Goal: Task Accomplishment & Management: Use online tool/utility

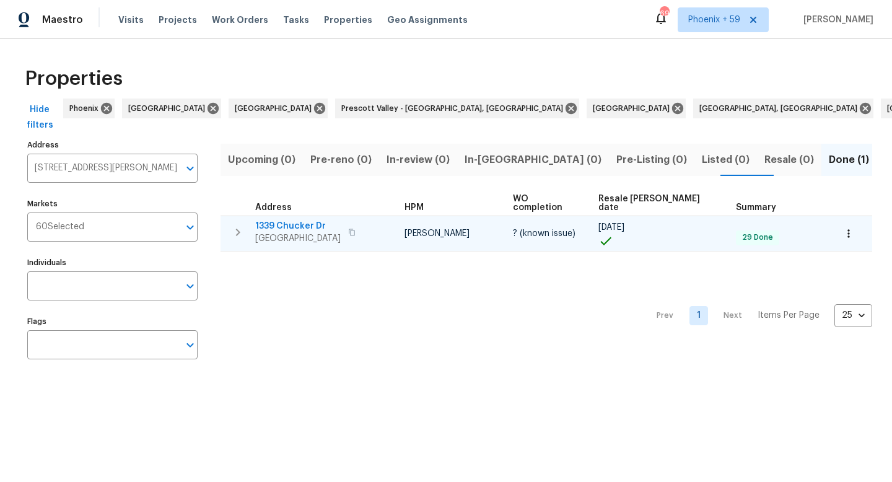
click at [297, 220] on span "1339 Chucker Dr" at bounding box center [298, 226] width 86 height 12
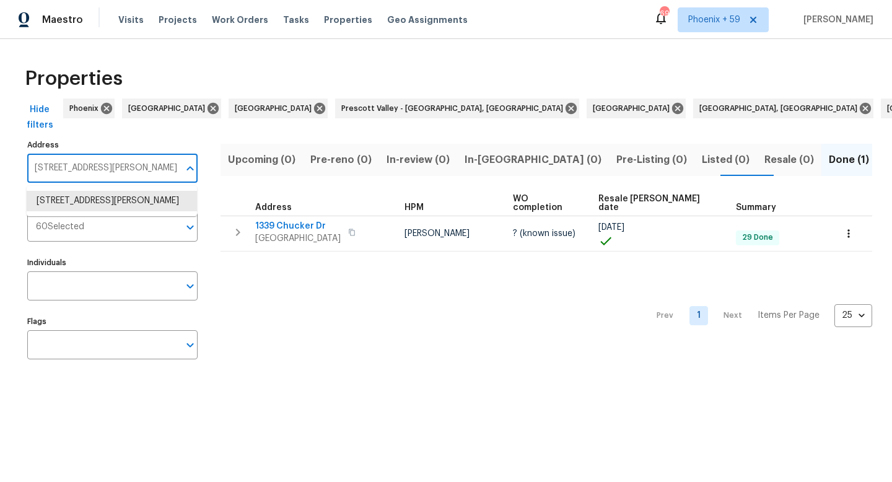
click at [131, 160] on input "1339 Chucker Dr Clarksville TN 37042" at bounding box center [103, 168] width 152 height 29
paste input "40 Kingstons Cv"
type input "140 Kingstons Cv"
click at [118, 197] on li "140 Kingstons Cv Clarksville TN 37042" at bounding box center [112, 201] width 170 height 20
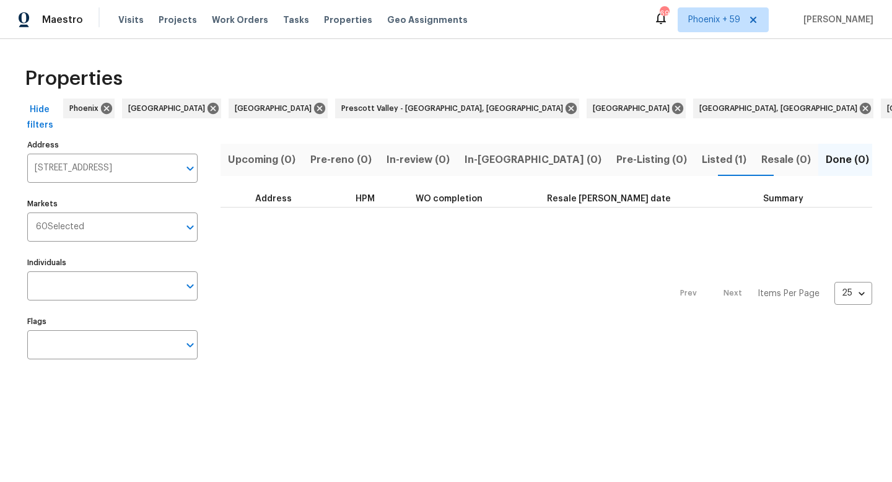
click at [702, 156] on span "Listed (1)" at bounding box center [724, 159] width 45 height 17
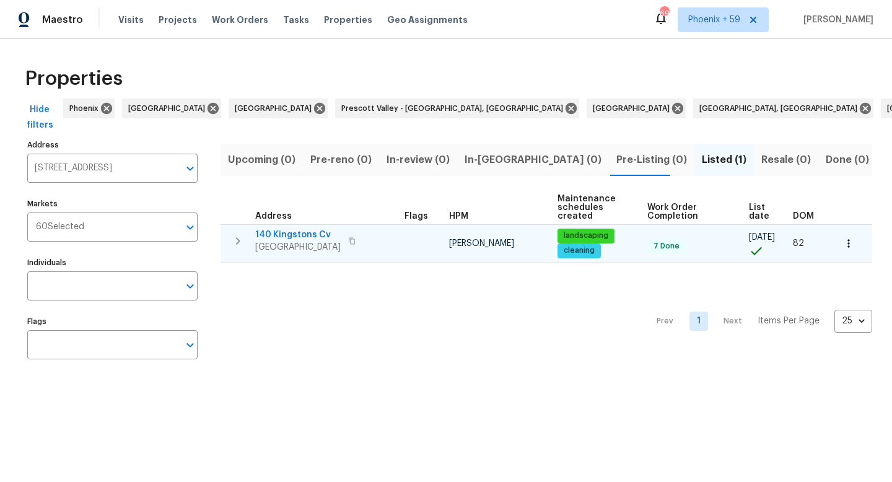
click at [307, 236] on span "140 Kingstons Cv" at bounding box center [298, 235] width 86 height 12
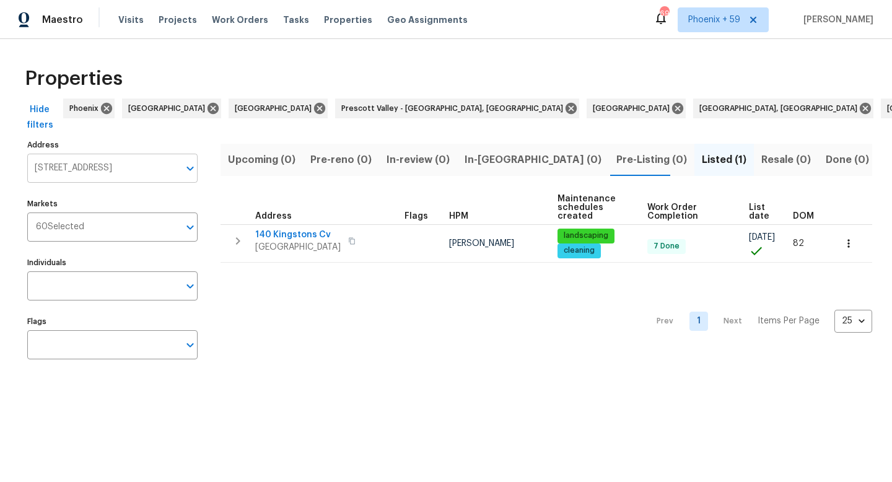
click at [103, 169] on input "140 Kingstons Cv Clarksville TN 37042" at bounding box center [103, 168] width 152 height 29
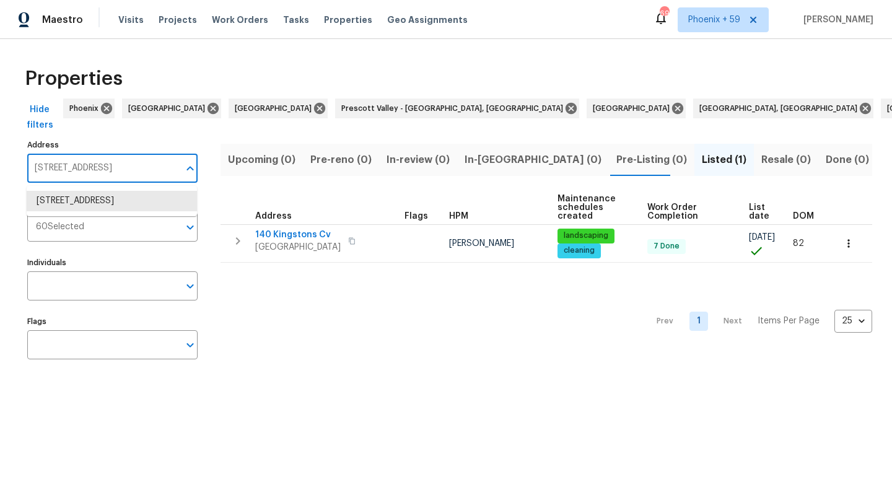
paste input "21 Joe Pyron Dr"
type input "1421 Joe Pyron Dr"
click at [101, 201] on li "1421 Joe Pyron Dr Madison TN 37115" at bounding box center [112, 207] width 170 height 33
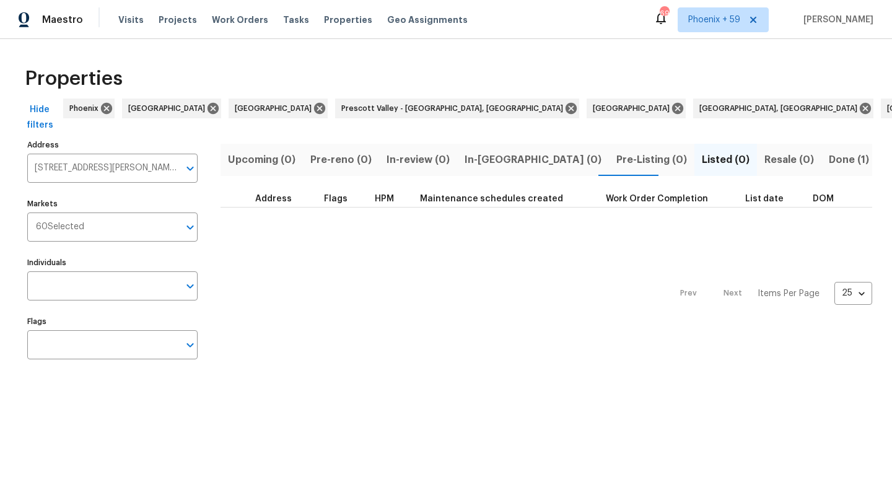
click at [829, 156] on span "Done (1)" at bounding box center [849, 159] width 40 height 17
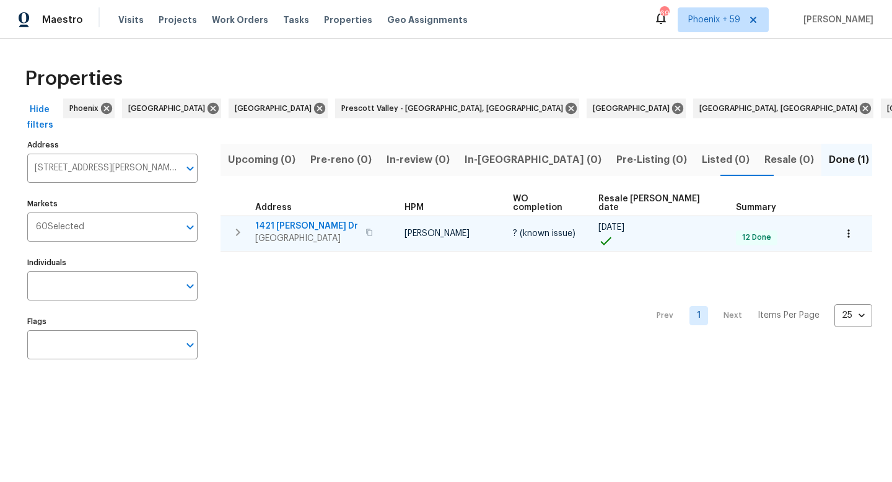
click at [299, 220] on span "1421 Joe Pyron Dr" at bounding box center [306, 226] width 103 height 12
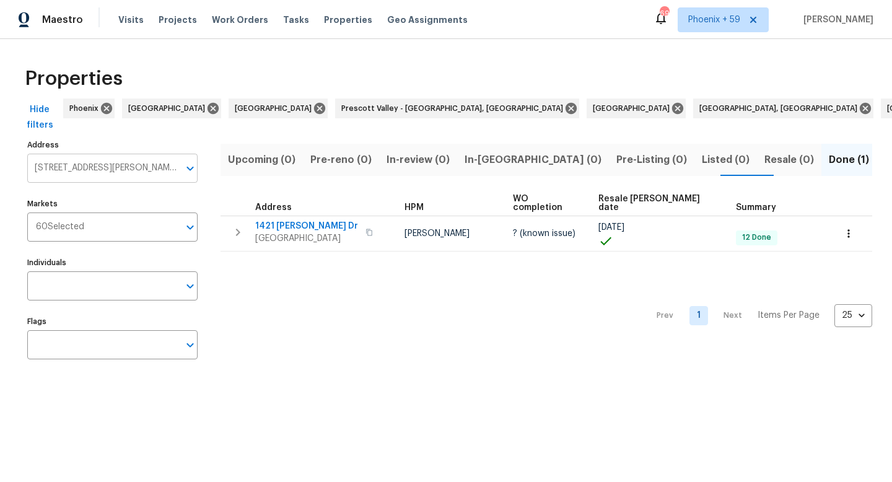
click at [136, 169] on input "1421 Joe Pyron Dr Madison TN 37115" at bounding box center [103, 168] width 152 height 29
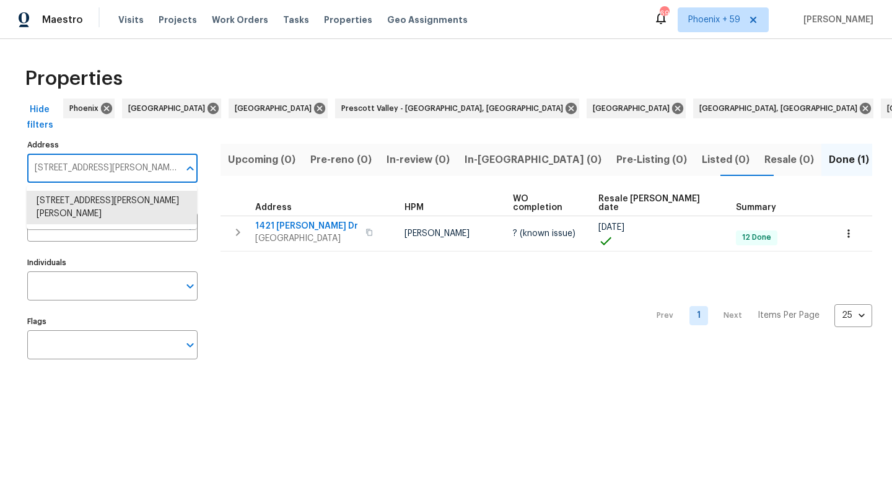
paste input "2007 Jonathan Dr"
type input "2007 Jonathan Dr"
click at [124, 201] on li "2007 Jonathan Dr Sterling VA 20164" at bounding box center [112, 207] width 170 height 33
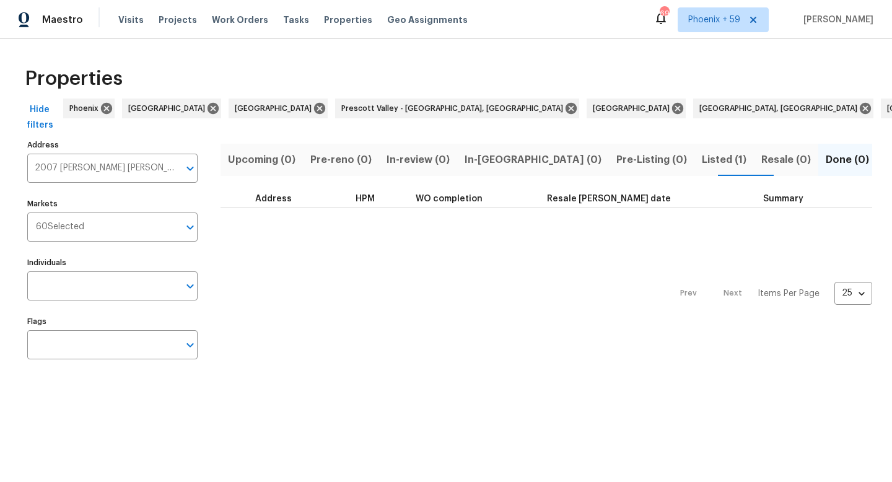
click at [702, 151] on span "Listed (1)" at bounding box center [724, 159] width 45 height 17
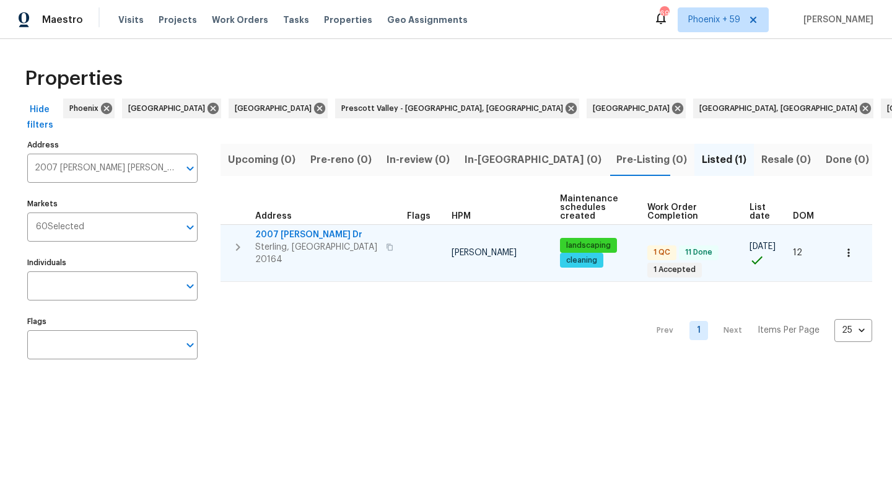
click at [299, 235] on span "2007 Jonathan Dr" at bounding box center [316, 235] width 123 height 12
click at [853, 249] on icon "button" at bounding box center [849, 253] width 12 height 12
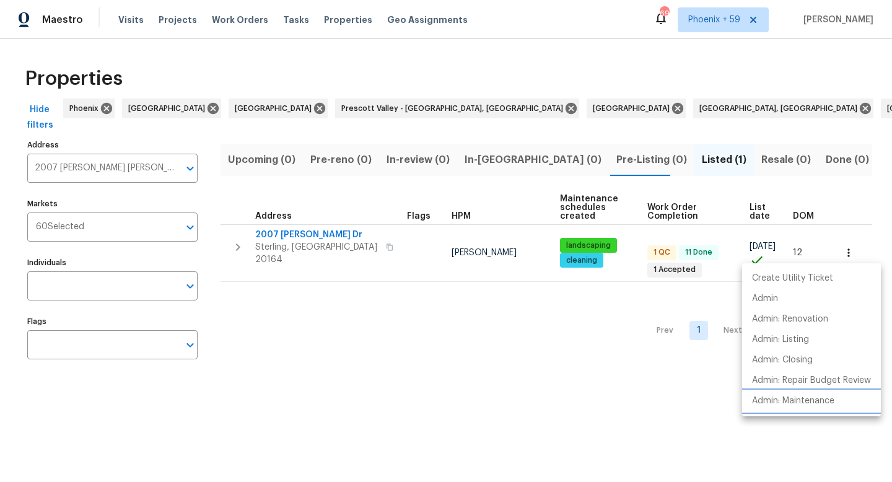
click at [803, 399] on p "Admin: Maintenance" at bounding box center [793, 401] width 82 height 13
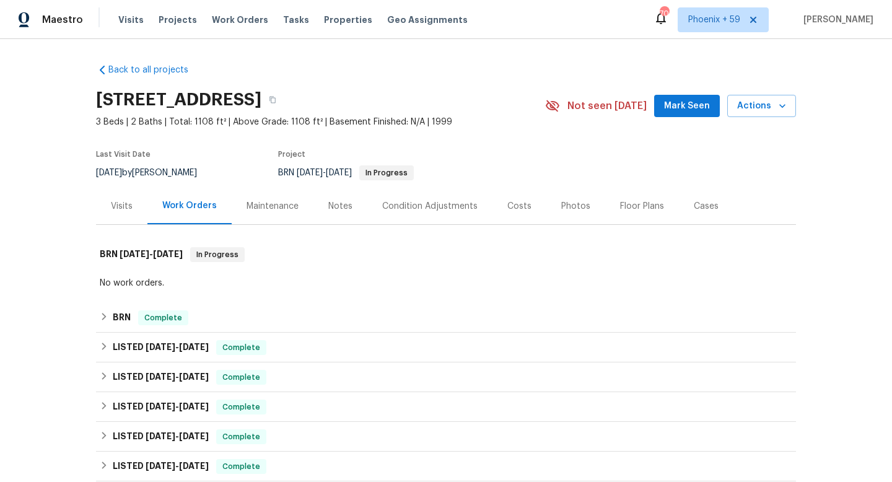
click at [277, 203] on div "Maintenance" at bounding box center [273, 206] width 52 height 12
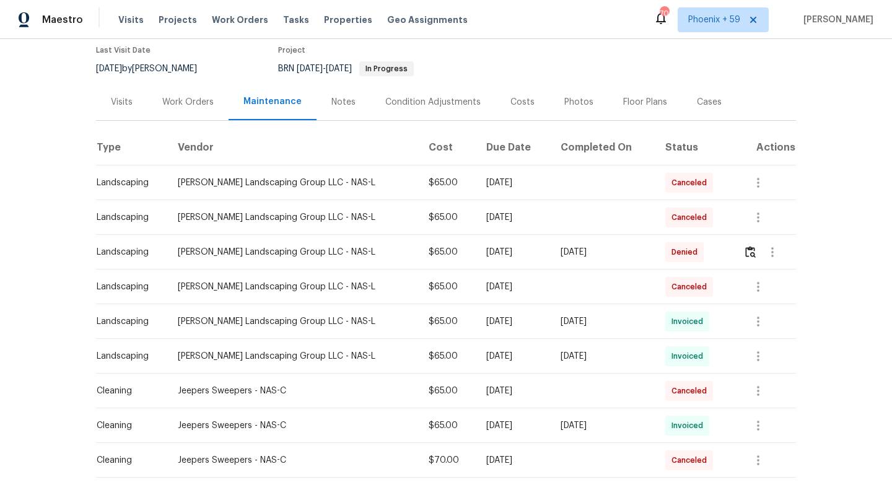
scroll to position [116, 0]
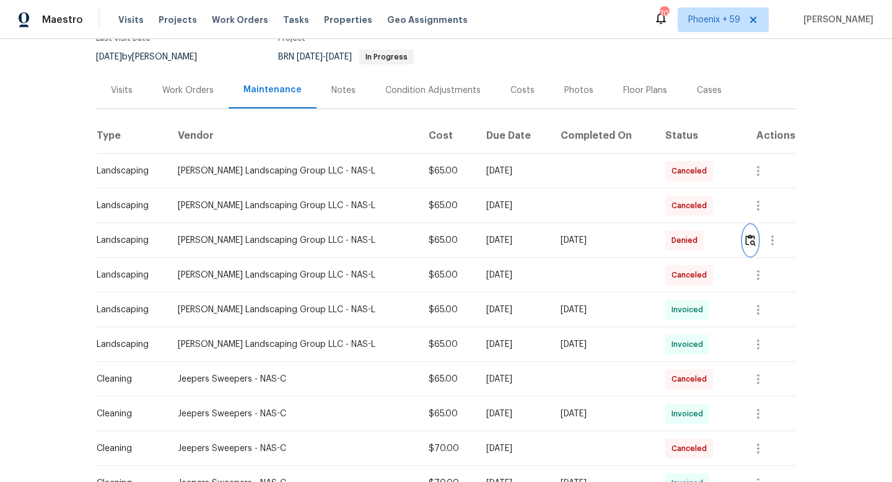
click at [747, 237] on img "button" at bounding box center [751, 240] width 11 height 12
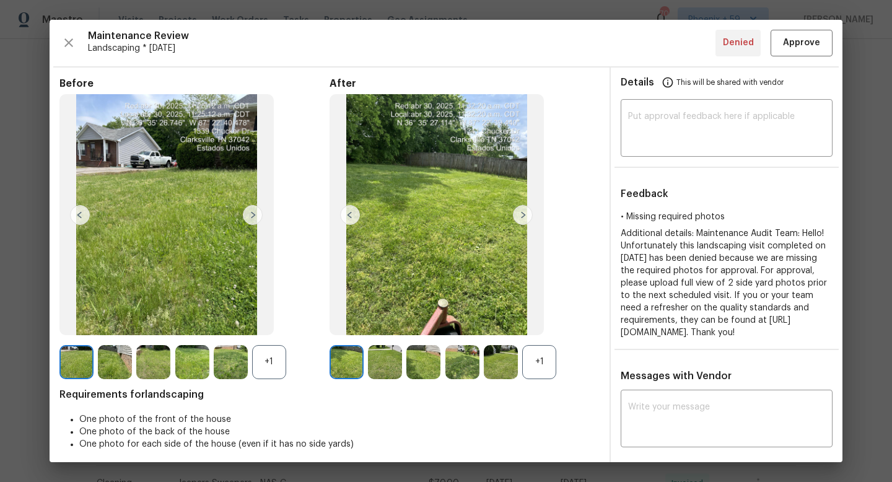
click at [522, 211] on img at bounding box center [523, 215] width 20 height 20
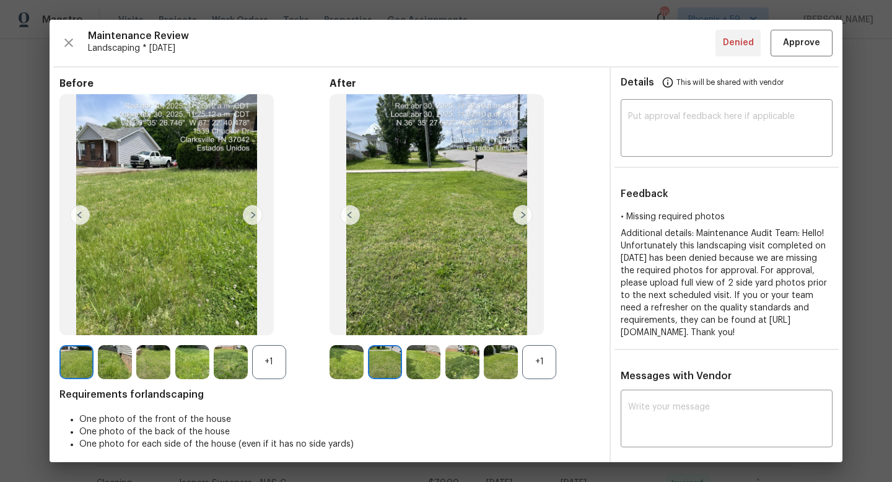
click at [522, 211] on img at bounding box center [523, 215] width 20 height 20
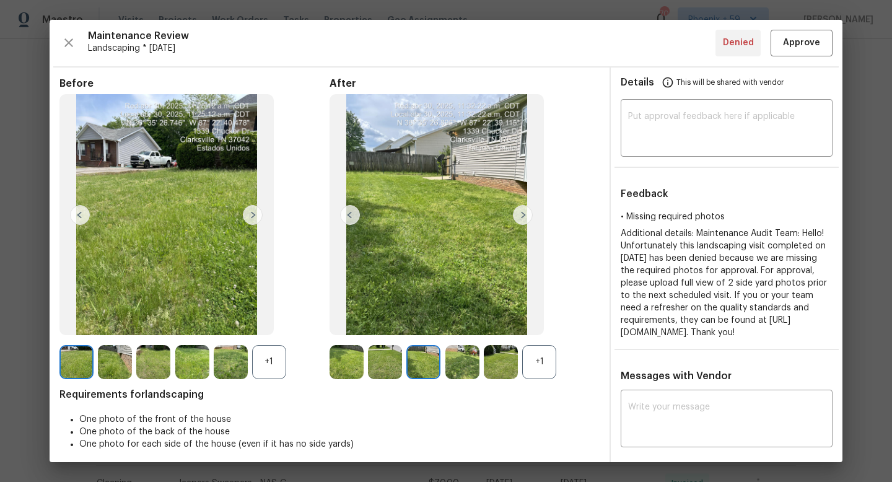
click at [522, 211] on img at bounding box center [523, 215] width 20 height 20
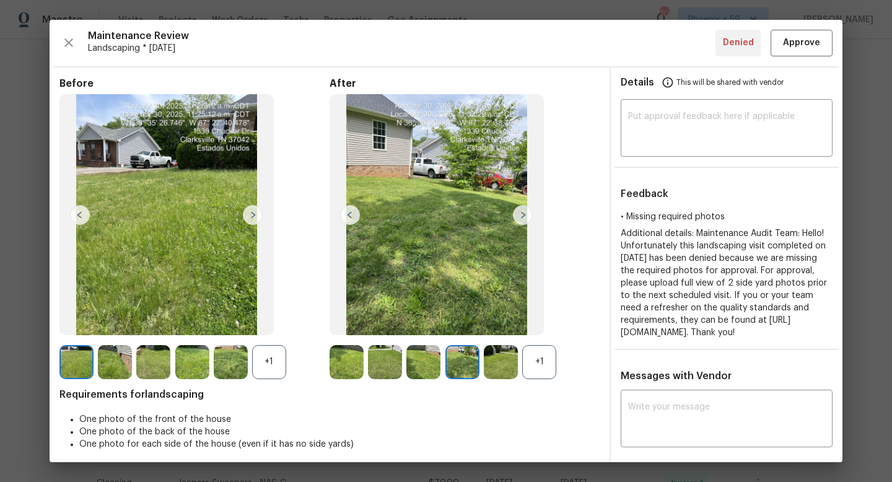
click at [522, 211] on img at bounding box center [523, 215] width 20 height 20
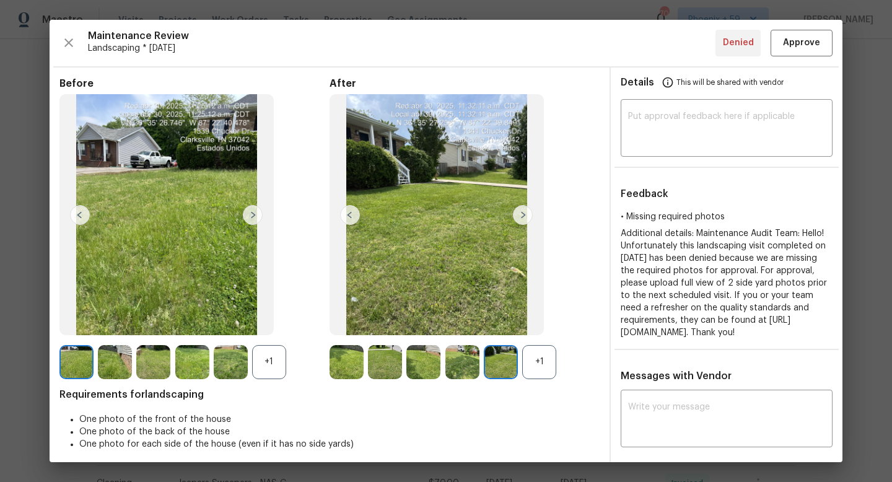
click at [522, 211] on img at bounding box center [523, 215] width 20 height 20
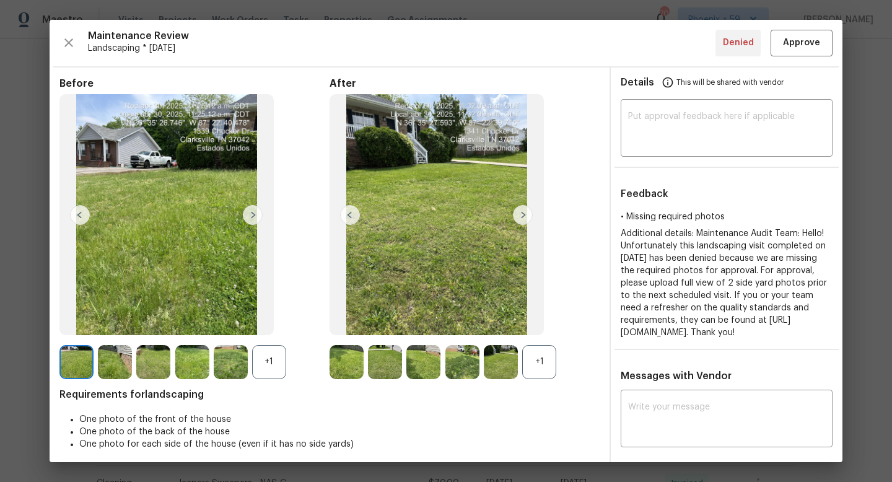
click at [522, 211] on img at bounding box center [523, 215] width 20 height 20
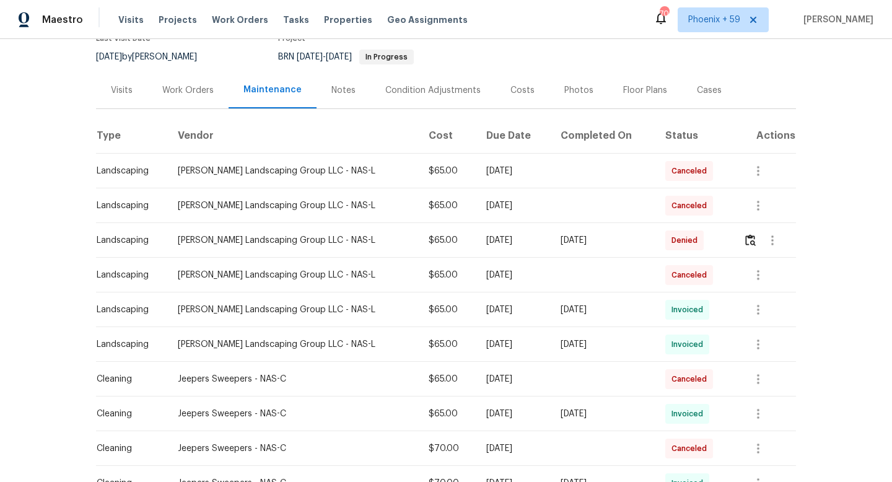
click at [185, 87] on div "Work Orders" at bounding box center [187, 90] width 51 height 12
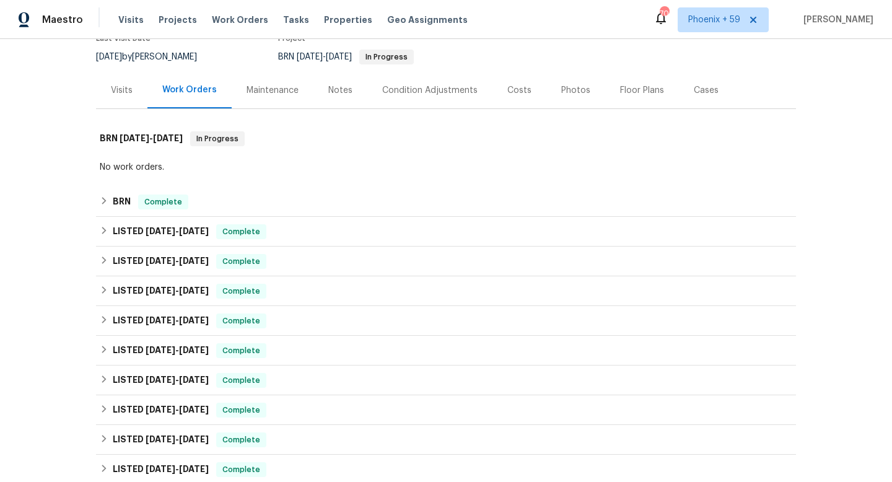
scroll to position [368, 0]
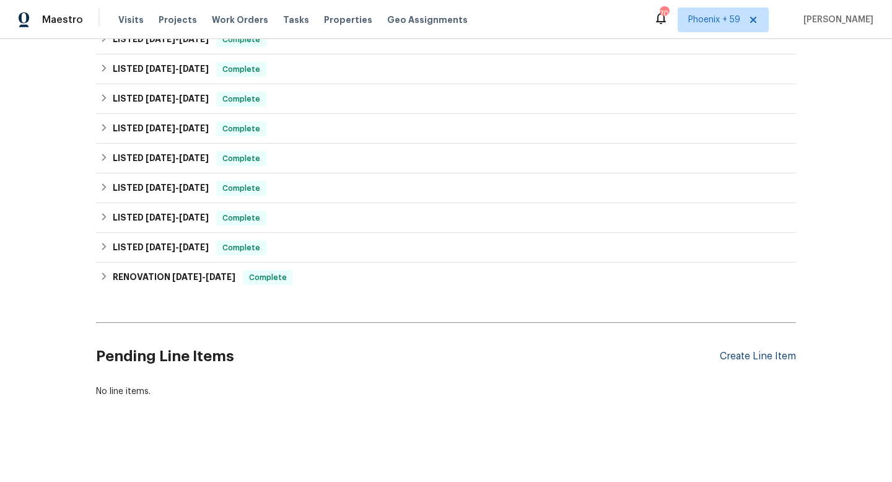
click at [733, 359] on div "Create Line Item" at bounding box center [758, 357] width 76 height 12
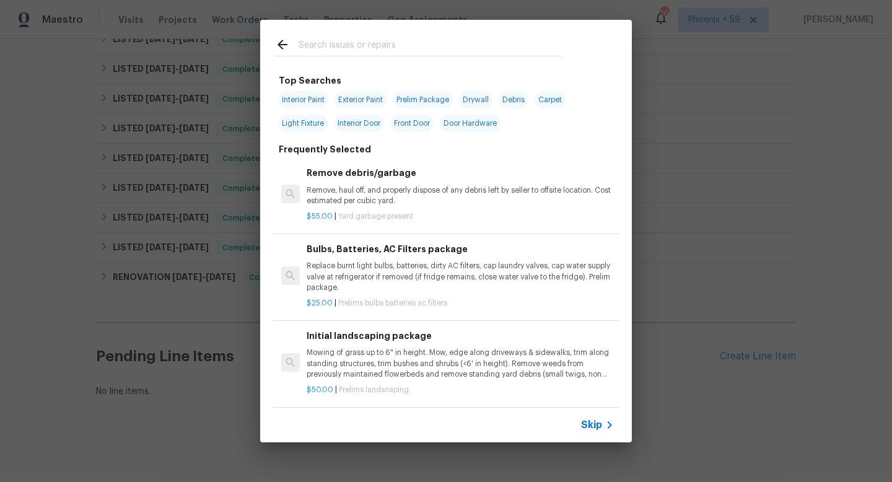
click at [359, 364] on p "Mowing of grass up to 6" in height. Mow, edge along driveways & sidewalks, trim…" at bounding box center [460, 364] width 307 height 32
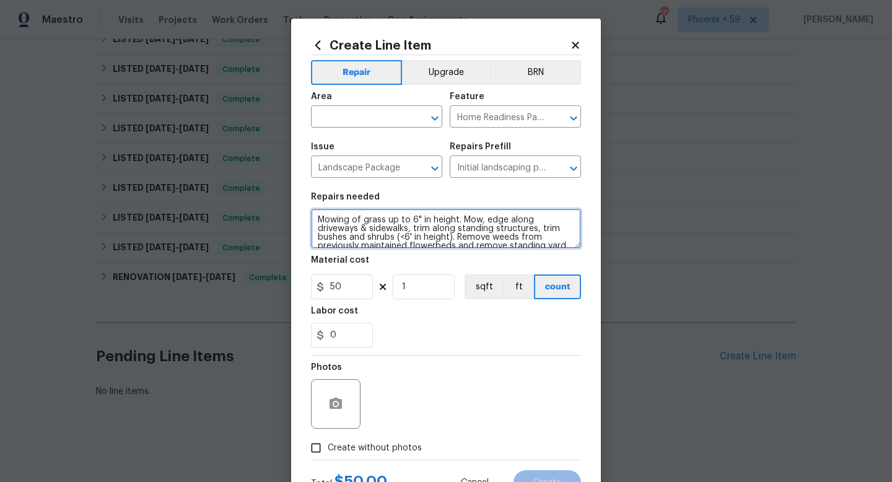
click at [384, 227] on textarea "Mowing of grass up to 6" in height. Mow, edge along driveways & sidewalks, trim…" at bounding box center [446, 229] width 270 height 40
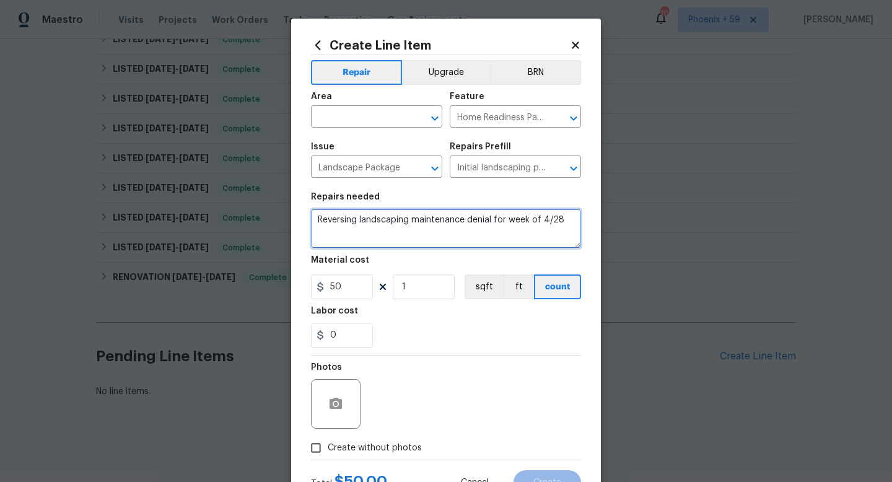
type textarea "Reversing landscaping maintenance denial for week of 4/28"
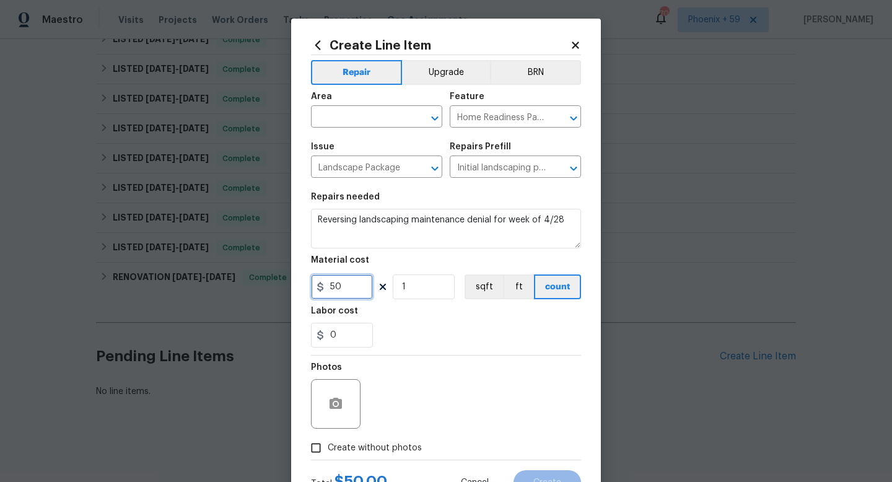
drag, startPoint x: 345, startPoint y: 284, endPoint x: 288, endPoint y: 284, distance: 57.0
click at [288, 284] on div "Create Line Item Repair Upgrade BRN Area ​ Feature Home Readiness Packages ​ Is…" at bounding box center [446, 241] width 892 height 482
type input "65"
click at [376, 118] on input "text" at bounding box center [359, 117] width 97 height 19
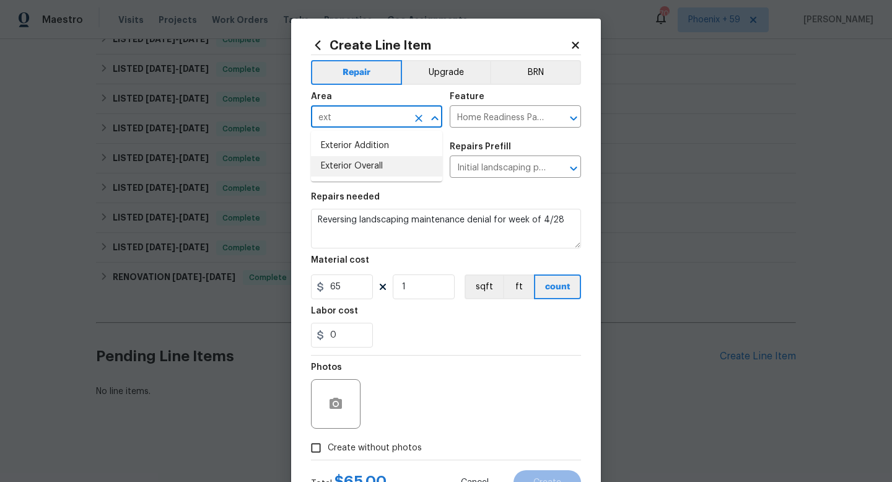
click at [374, 169] on li "Exterior Overall" at bounding box center [376, 166] width 131 height 20
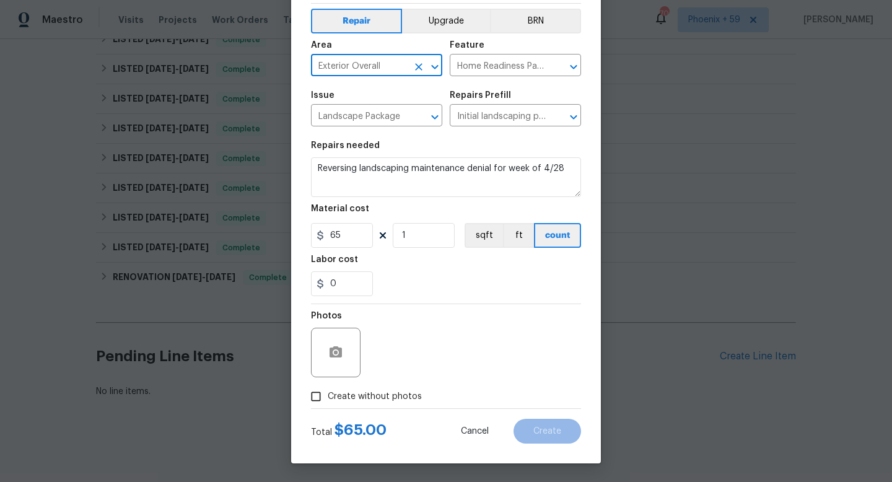
type input "Exterior Overall"
click at [400, 399] on span "Create without photos" at bounding box center [375, 396] width 94 height 13
click at [328, 399] on input "Create without photos" at bounding box center [316, 397] width 24 height 24
checkbox input "true"
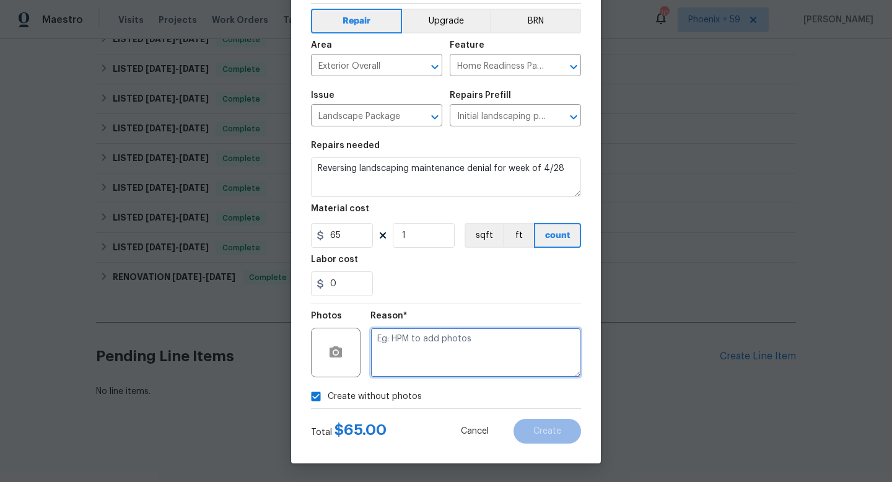
click at [430, 354] on textarea at bounding box center [476, 353] width 211 height 50
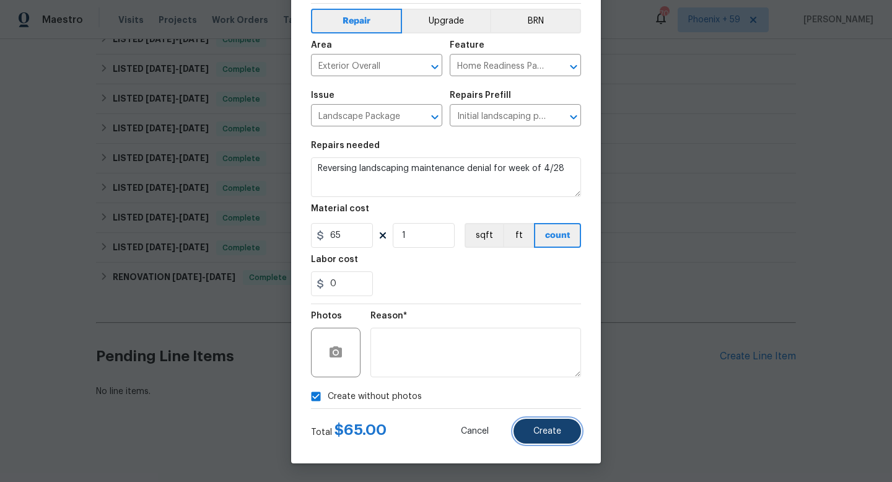
click at [522, 428] on button "Create" at bounding box center [548, 431] width 68 height 25
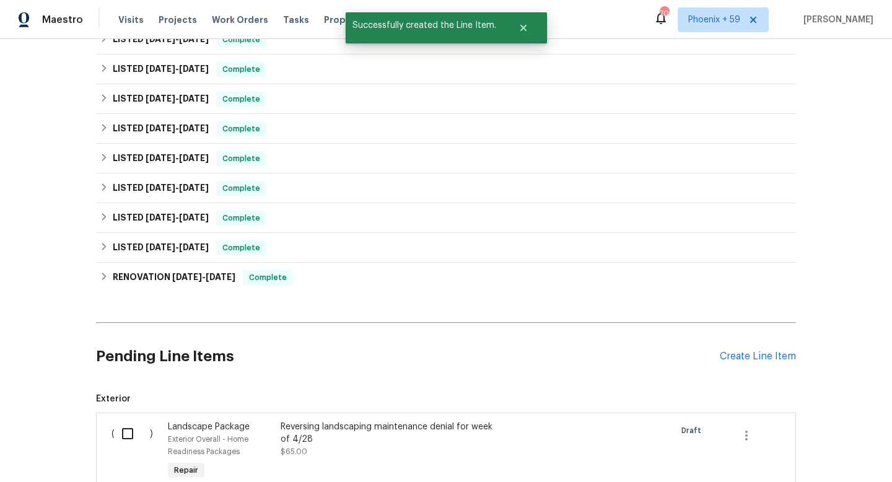
click at [119, 425] on input "checkbox" at bounding box center [132, 434] width 35 height 26
checkbox input "true"
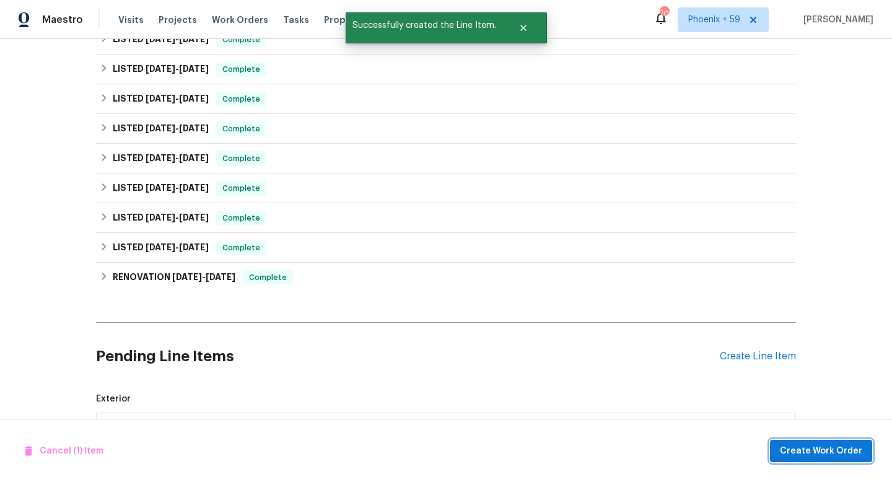
click at [796, 449] on span "Create Work Order" at bounding box center [821, 451] width 82 height 15
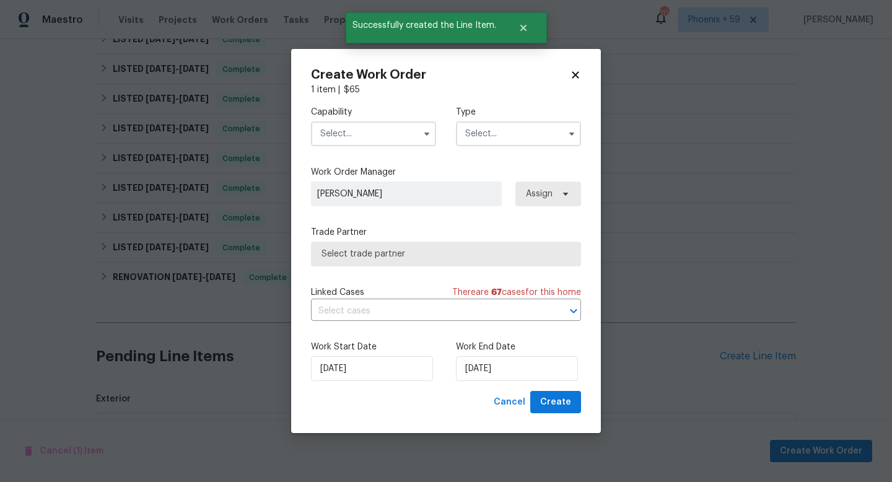
click at [385, 131] on input "text" at bounding box center [373, 133] width 125 height 25
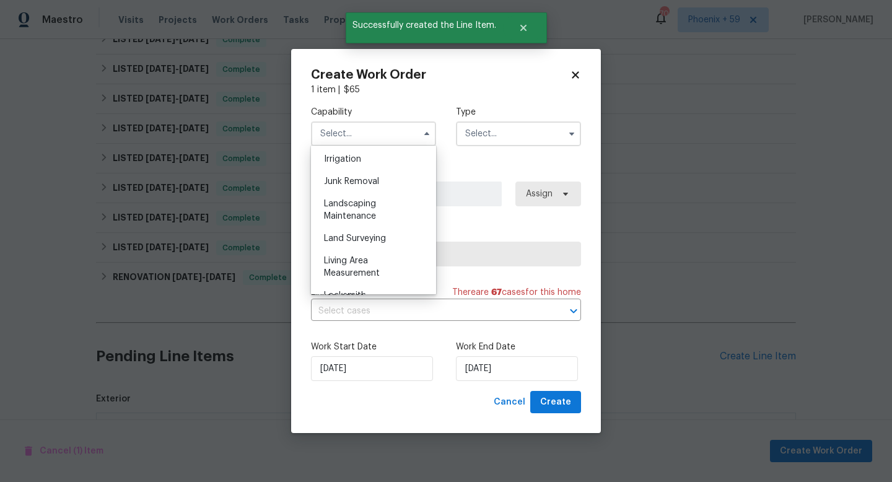
scroll to position [810, 0]
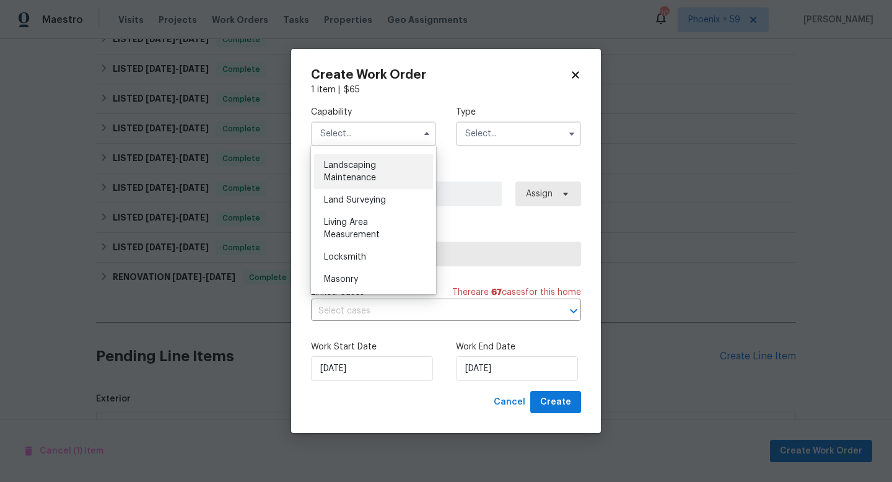
click at [371, 179] on span "Landscaping Maintenance" at bounding box center [350, 171] width 52 height 21
type input "Landscaping Maintenance"
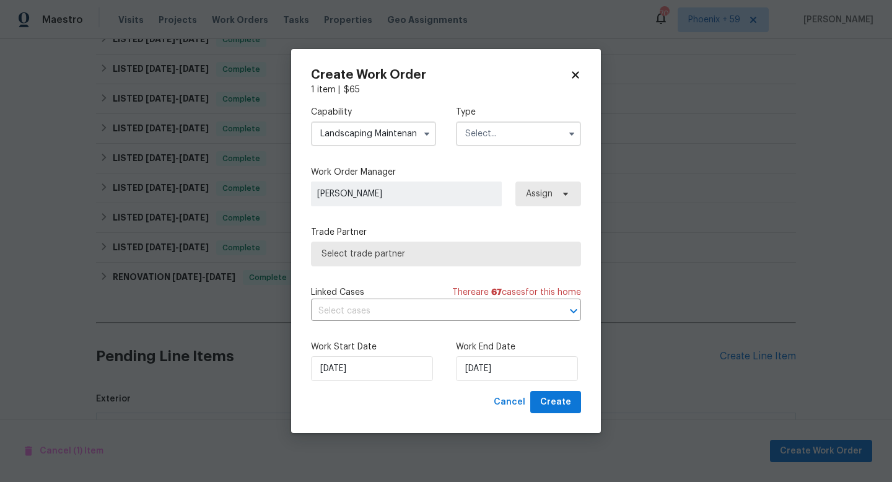
click at [524, 120] on div "Type" at bounding box center [518, 126] width 125 height 40
click at [522, 131] on input "text" at bounding box center [518, 133] width 125 height 25
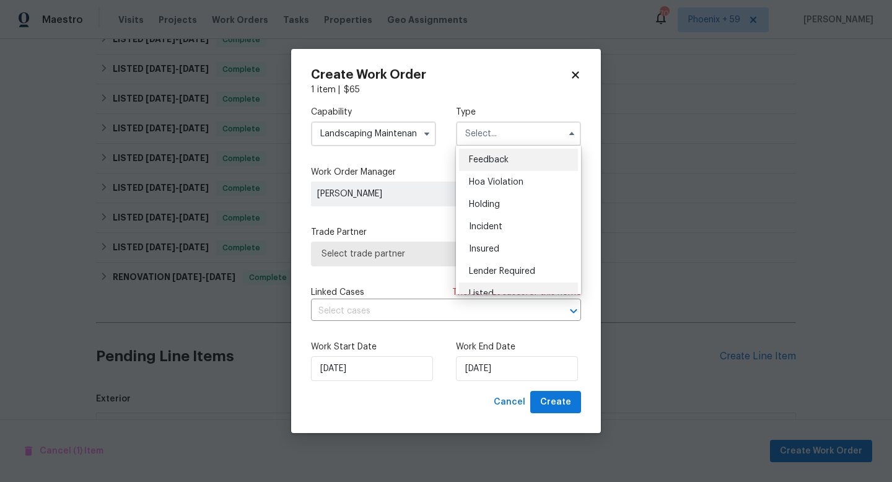
scroll to position [281, 0]
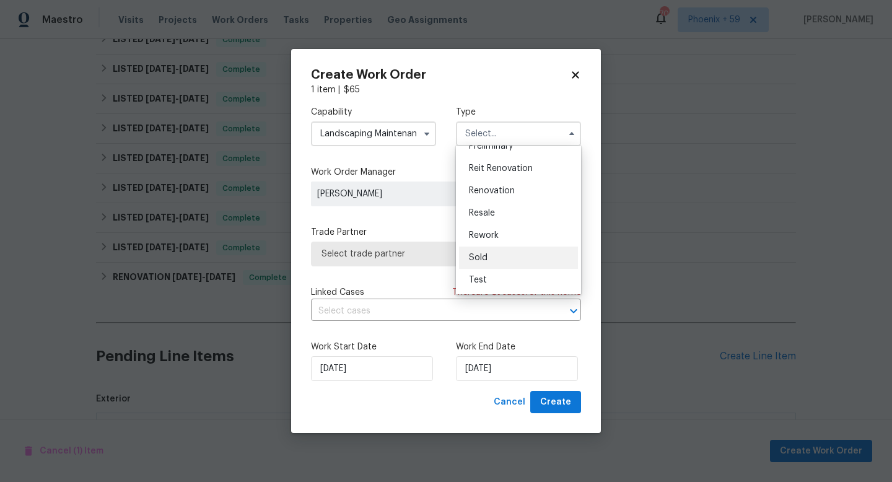
click at [505, 253] on div "Sold" at bounding box center [518, 258] width 119 height 22
type input "Sold"
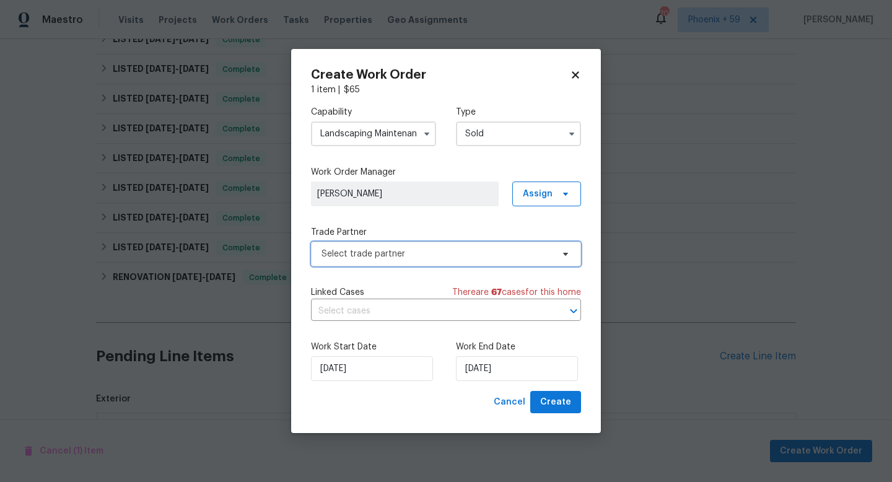
click at [389, 252] on span "Select trade partner" at bounding box center [437, 254] width 231 height 12
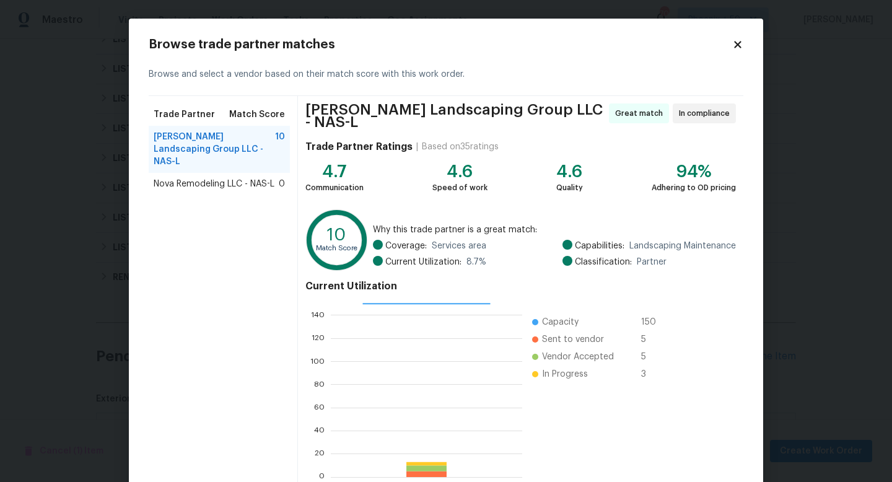
scroll to position [64, 0]
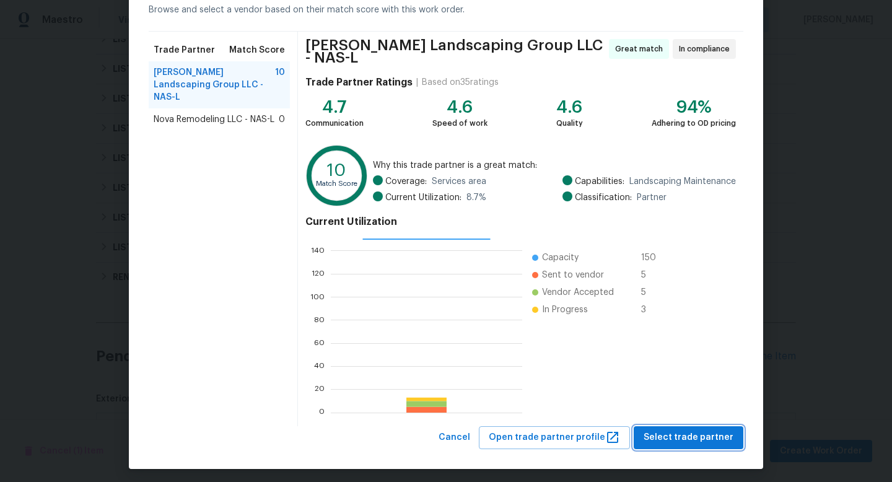
click at [659, 444] on div "Cancel Open trade partner profile Select trade partner" at bounding box center [589, 437] width 310 height 23
click at [668, 430] on span "Select trade partner" at bounding box center [689, 437] width 90 height 15
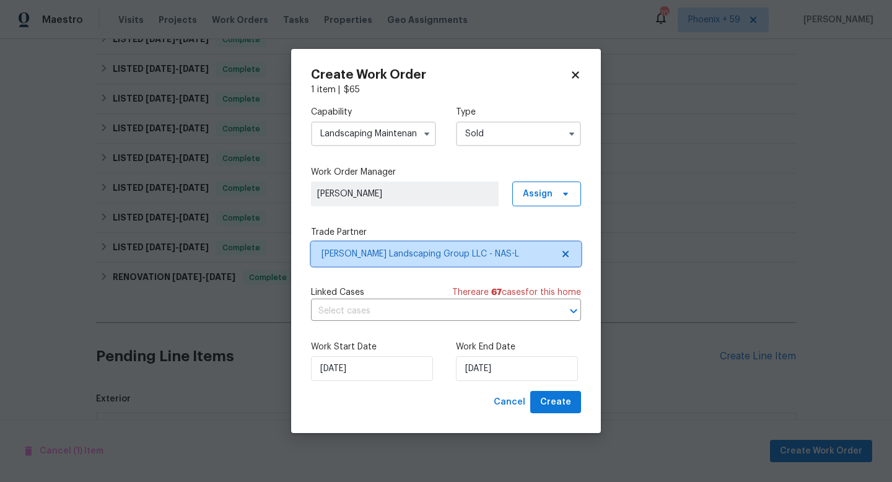
scroll to position [0, 0]
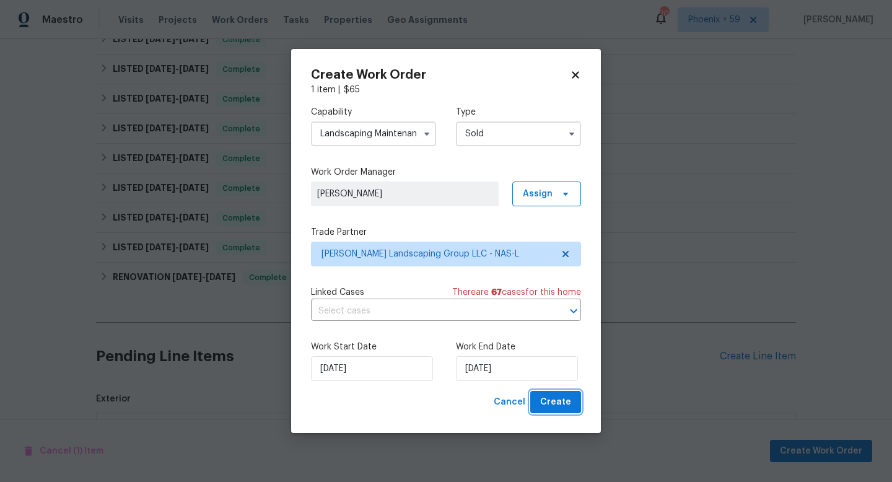
click at [548, 406] on span "Create" at bounding box center [555, 402] width 31 height 15
checkbox input "false"
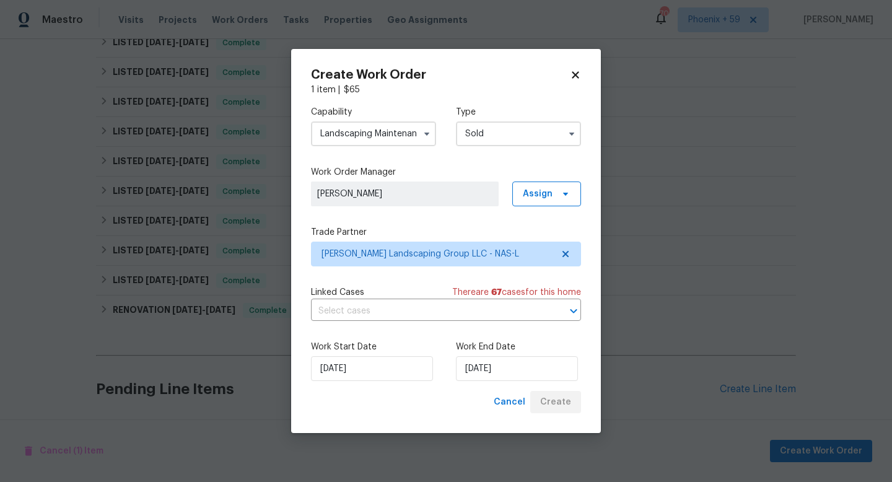
scroll to position [400, 0]
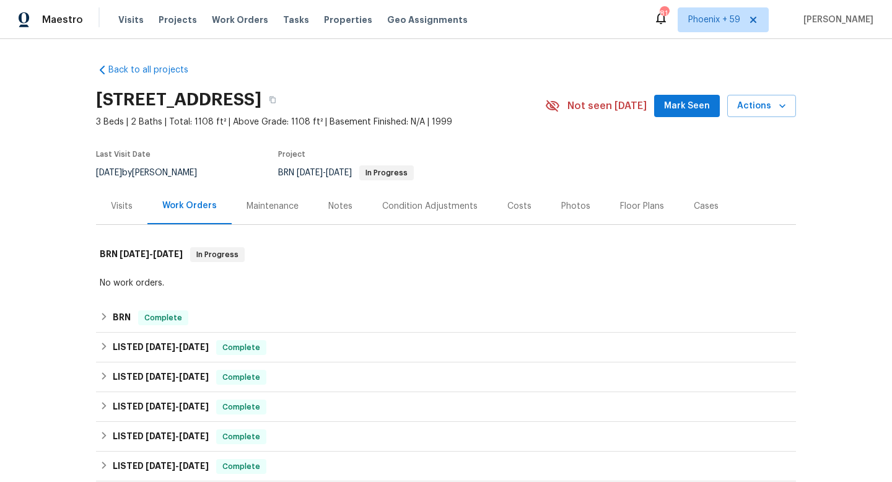
click at [286, 210] on div "Maintenance" at bounding box center [273, 206] width 52 height 12
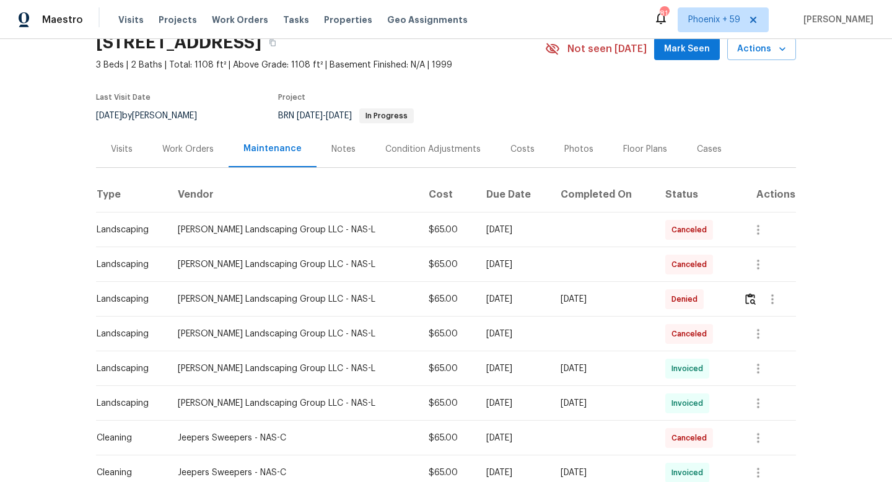
scroll to position [61, 0]
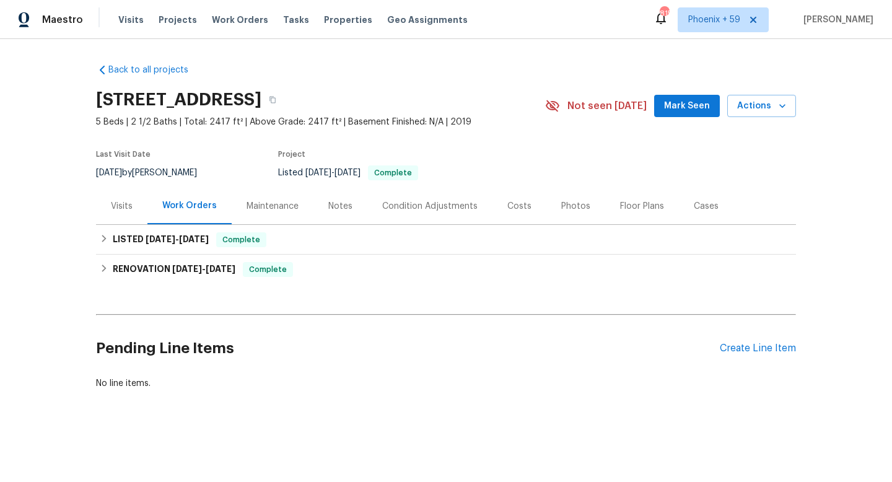
click at [282, 193] on div "Maintenance" at bounding box center [273, 206] width 82 height 37
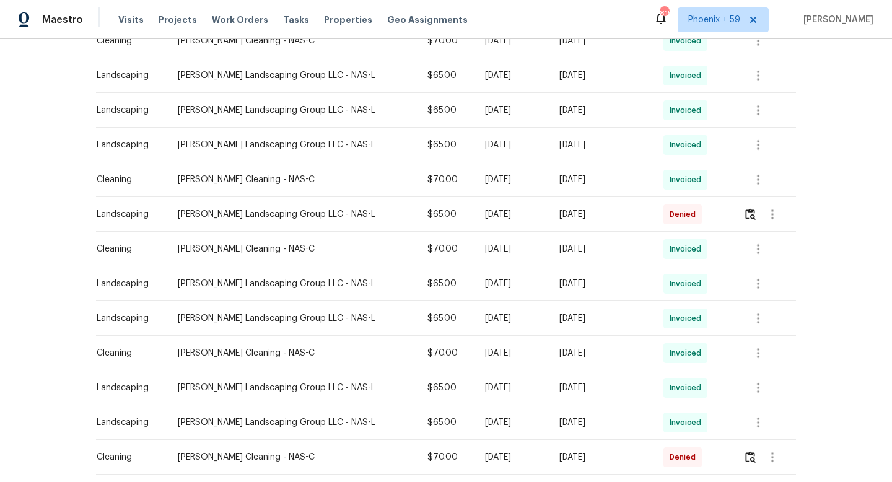
scroll to position [495, 0]
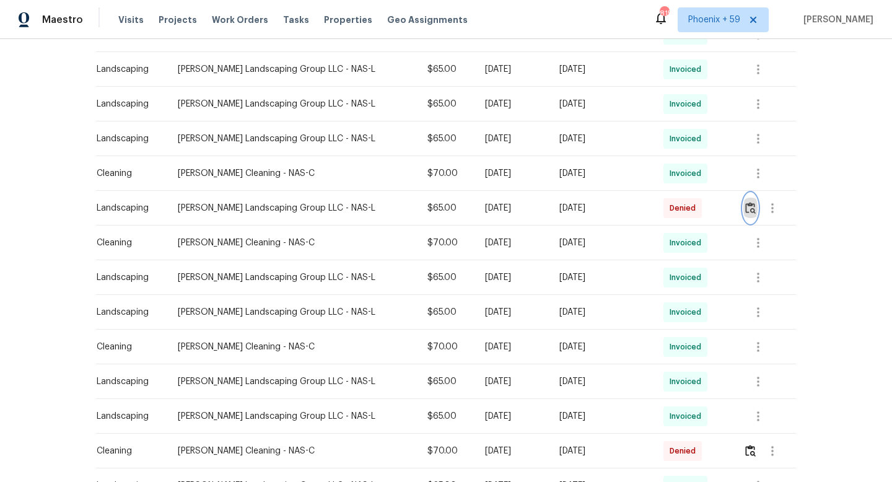
click at [747, 209] on img "button" at bounding box center [751, 208] width 11 height 12
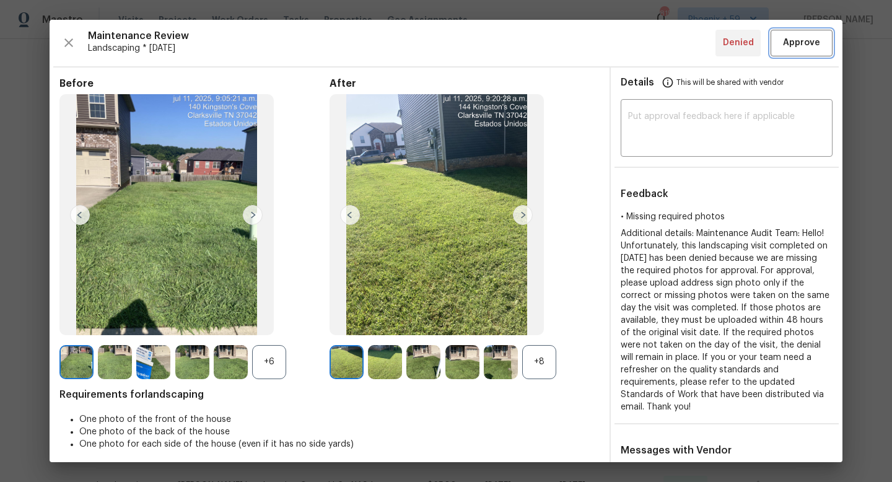
click at [800, 47] on span "Approve" at bounding box center [801, 42] width 37 height 15
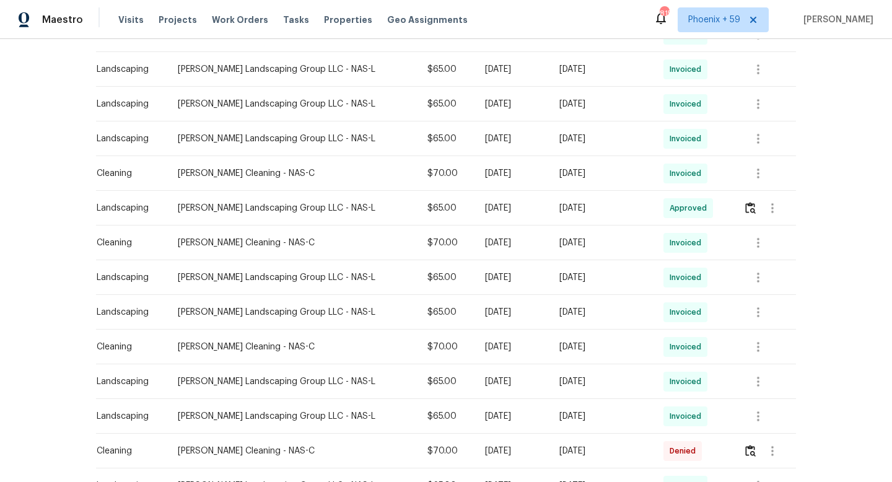
click at [840, 105] on div "Back to all projects 140 Kingstons Cv, Clarksville, TN 37042 5 Beds | 2 1/2 Bat…" at bounding box center [446, 260] width 892 height 443
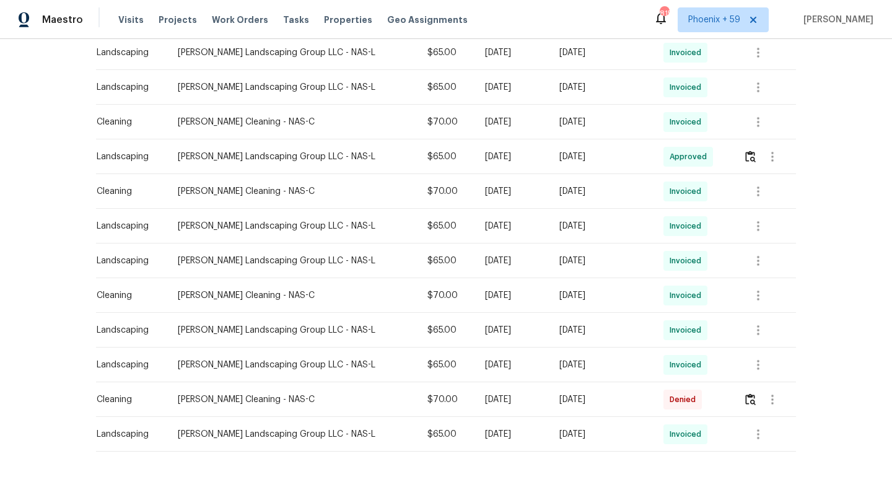
scroll to position [591, 0]
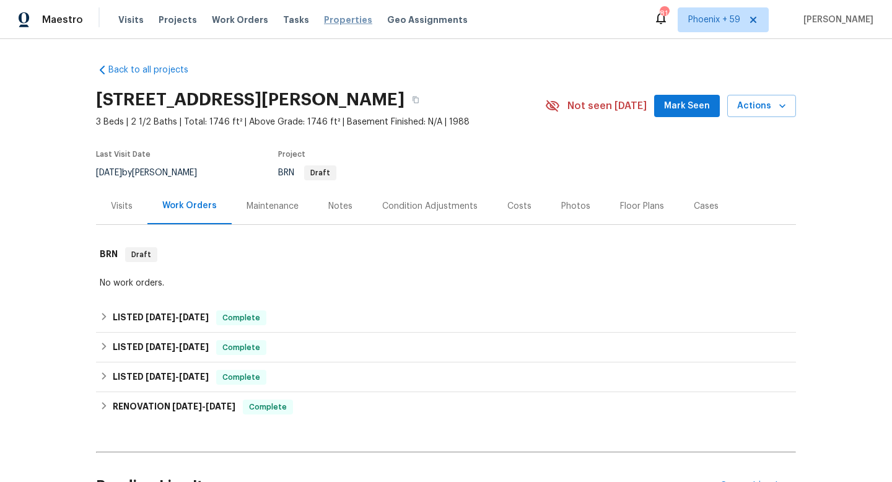
click at [337, 15] on span "Properties" at bounding box center [348, 20] width 48 height 12
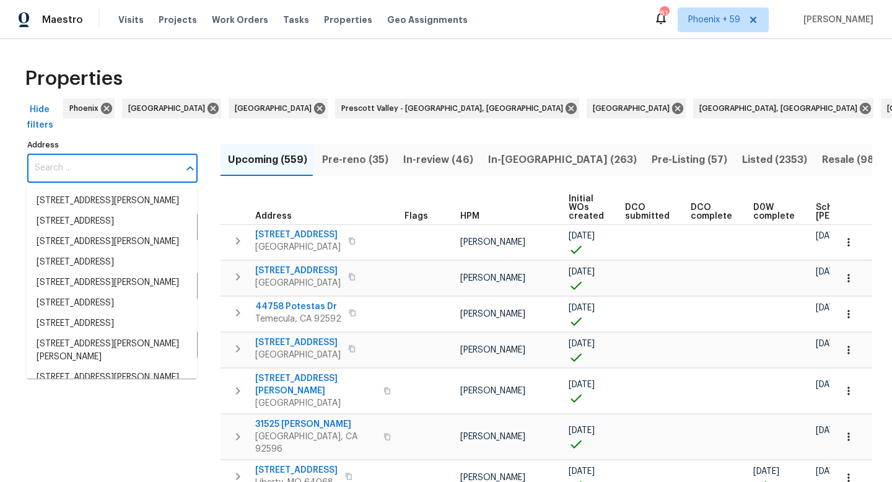
click at [139, 166] on input "Address" at bounding box center [103, 168] width 152 height 29
paste input "Our maintenance visit pricing structure is based on an average across all prope…"
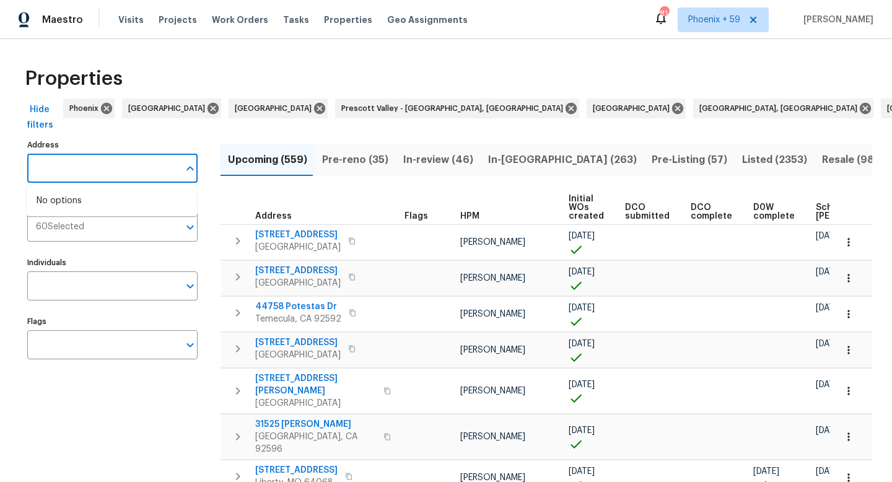
click at [153, 175] on input "Our maintenance visit pricing structure is based on an average across all prope…" at bounding box center [103, 168] width 152 height 29
click at [130, 168] on input "Our maintenance visit pricing structure is based on an average across all prope…" at bounding box center [103, 168] width 152 height 29
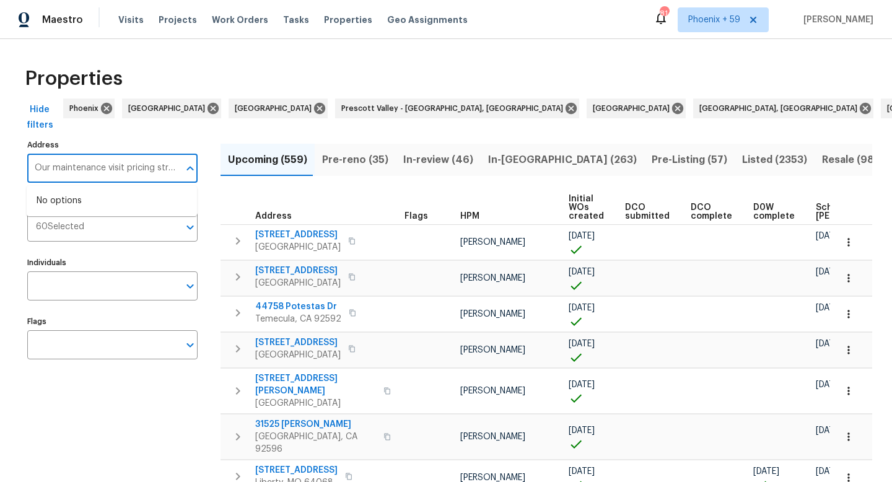
paste input "107 Burning Bush Pl La Plata, MD 20646"
type input "107 Burning Bush Pl La Plata, MD 20646"
click at [116, 209] on li "107 Burning Bush Pl La Plata MD 20646" at bounding box center [112, 201] width 170 height 20
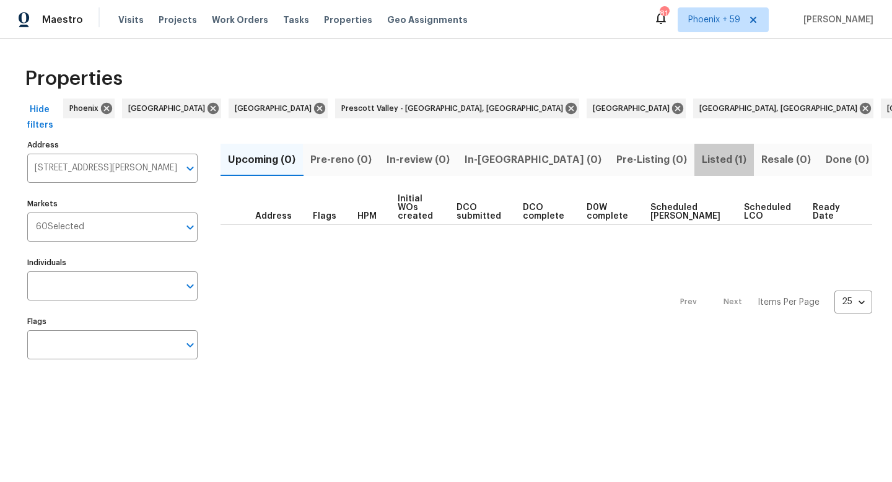
click at [702, 157] on span "Listed (1)" at bounding box center [724, 159] width 45 height 17
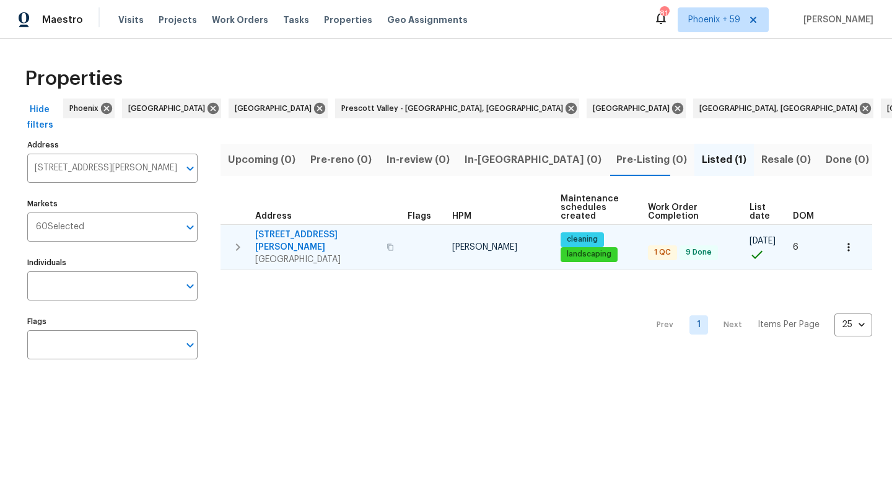
click at [304, 230] on span "107 Burning Bush Pl" at bounding box center [317, 241] width 124 height 25
click at [850, 242] on icon "button" at bounding box center [849, 247] width 12 height 12
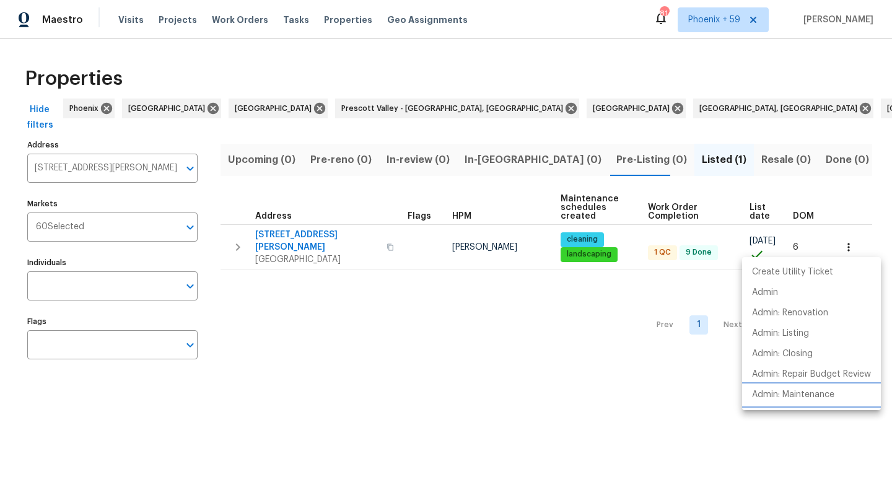
click at [804, 397] on p "Admin: Maintenance" at bounding box center [793, 395] width 82 height 13
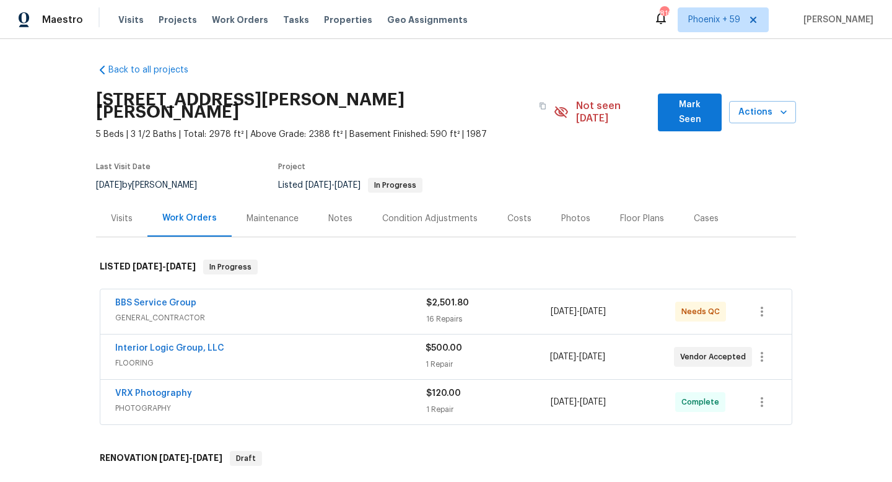
click at [281, 213] on div "Maintenance" at bounding box center [273, 218] width 82 height 37
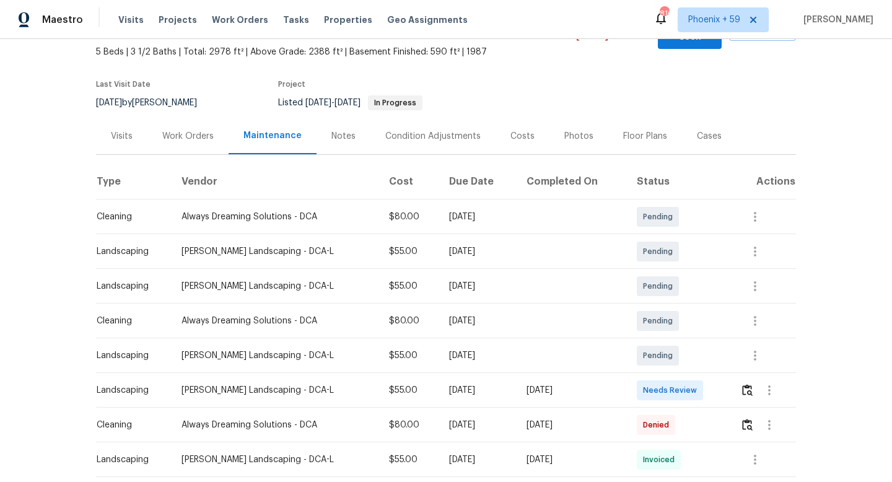
scroll to position [84, 0]
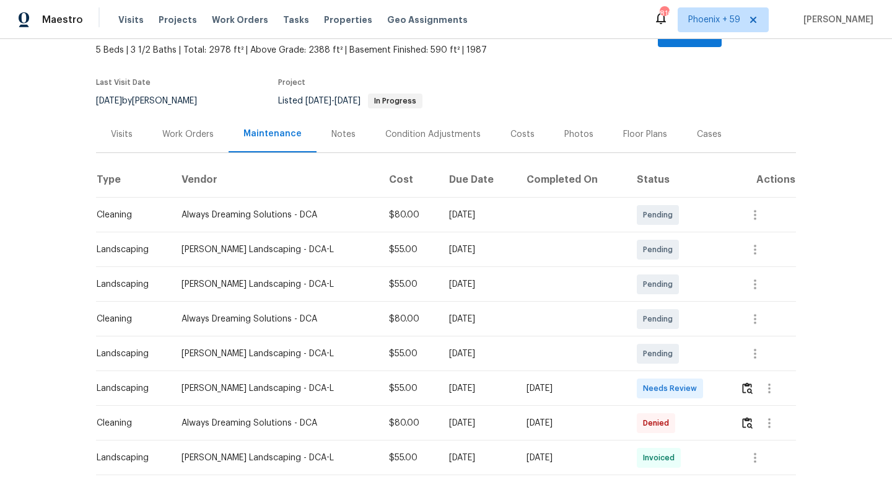
click at [784, 173] on th "Actions" at bounding box center [764, 180] width 66 height 35
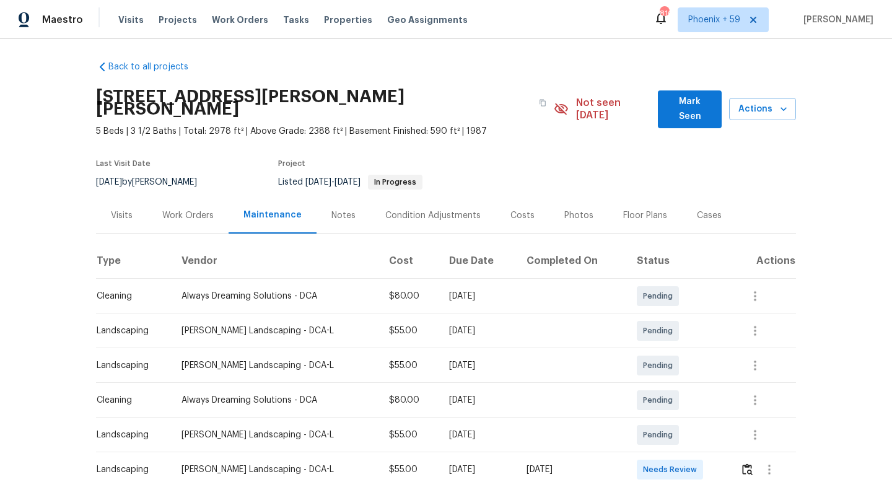
scroll to position [0, 0]
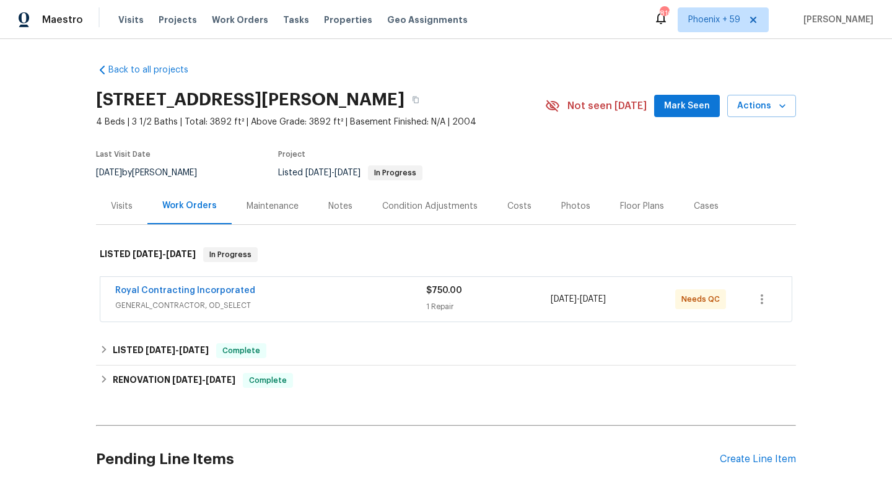
click at [284, 199] on div "Maintenance" at bounding box center [273, 206] width 82 height 37
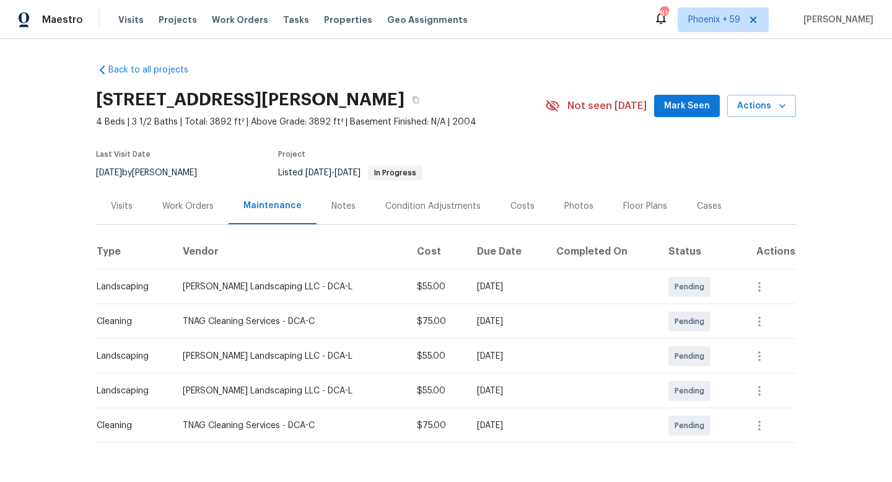
scroll to position [35, 0]
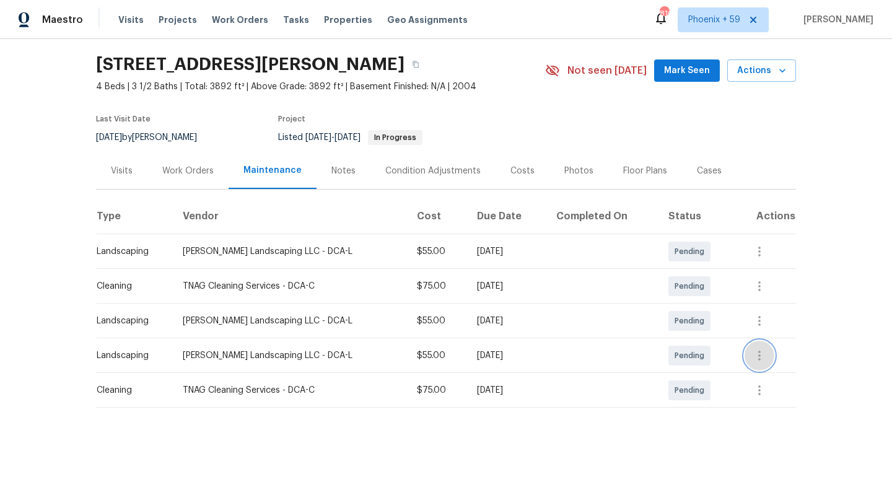
click at [761, 356] on icon "button" at bounding box center [760, 356] width 2 height 10
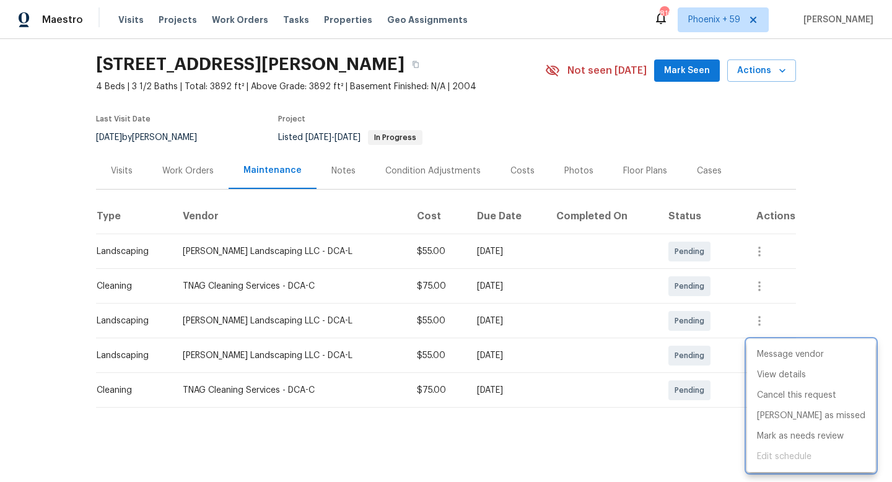
click at [606, 359] on div at bounding box center [446, 241] width 892 height 482
